Goal: Task Accomplishment & Management: Manage account settings

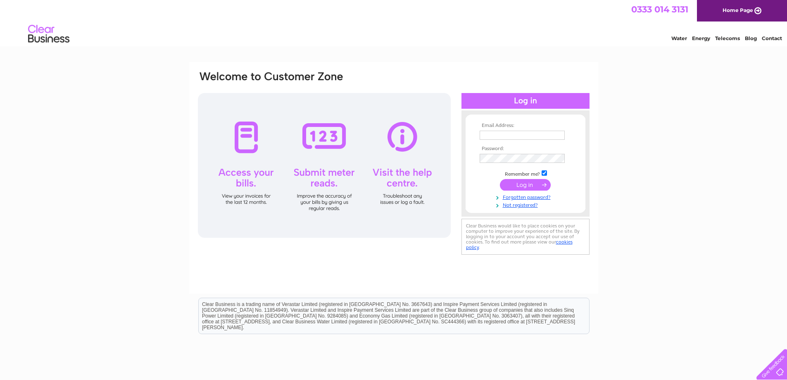
type input "sales@anne-thomas.co.uk"
click at [534, 184] on input "submit" at bounding box center [525, 185] width 51 height 12
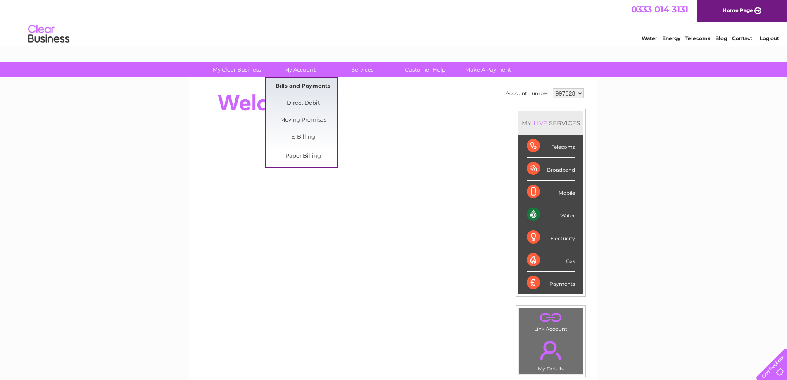
click at [314, 83] on link "Bills and Payments" at bounding box center [303, 86] width 68 height 17
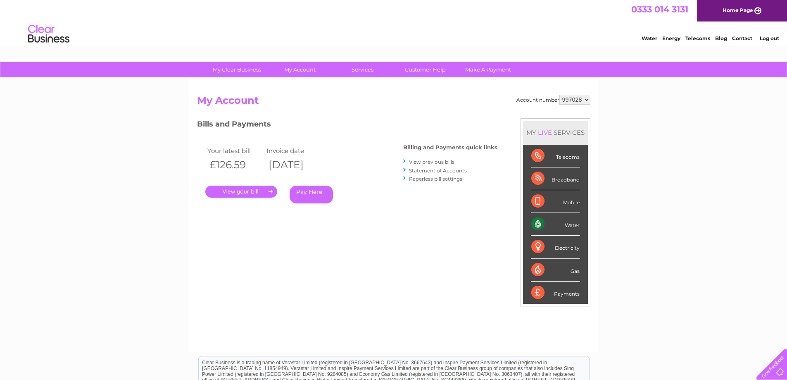
click at [259, 188] on link "." at bounding box center [241, 192] width 72 height 12
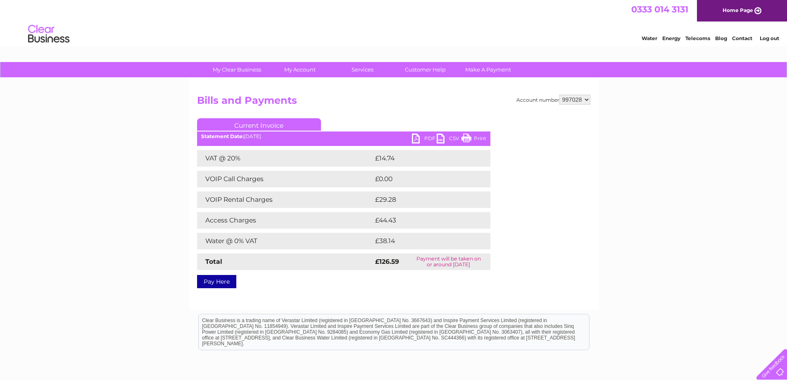
click at [433, 137] on link "PDF" at bounding box center [424, 139] width 25 height 12
